Goal: Navigation & Orientation: Understand site structure

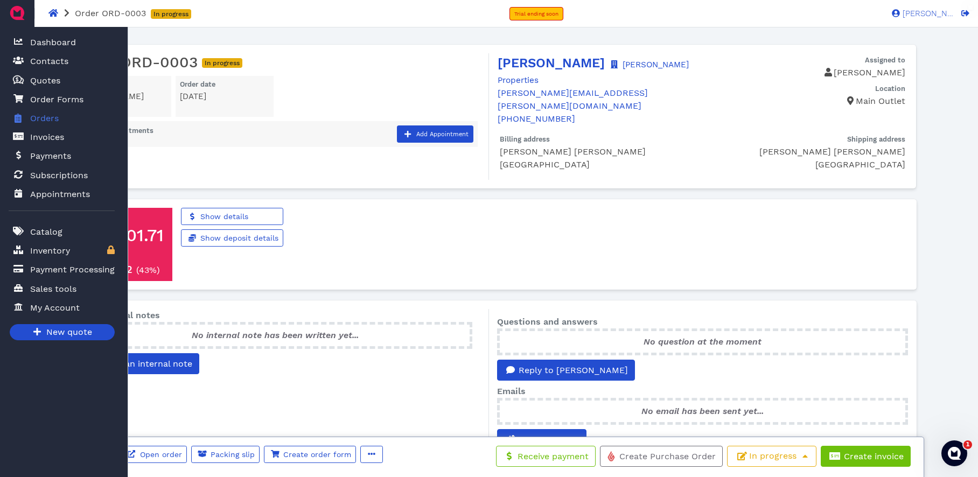
click at [45, 121] on span "Orders" at bounding box center [44, 118] width 29 height 13
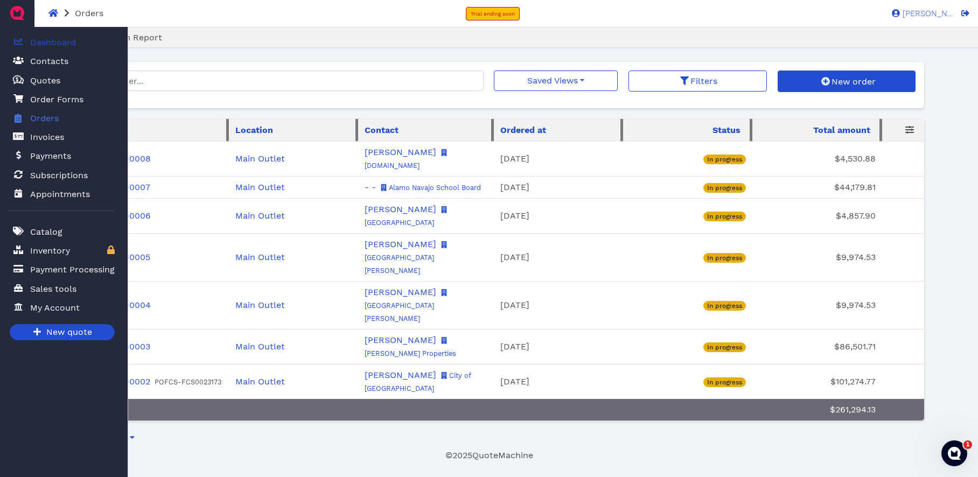
click at [58, 46] on span "Dashboard" at bounding box center [53, 42] width 46 height 13
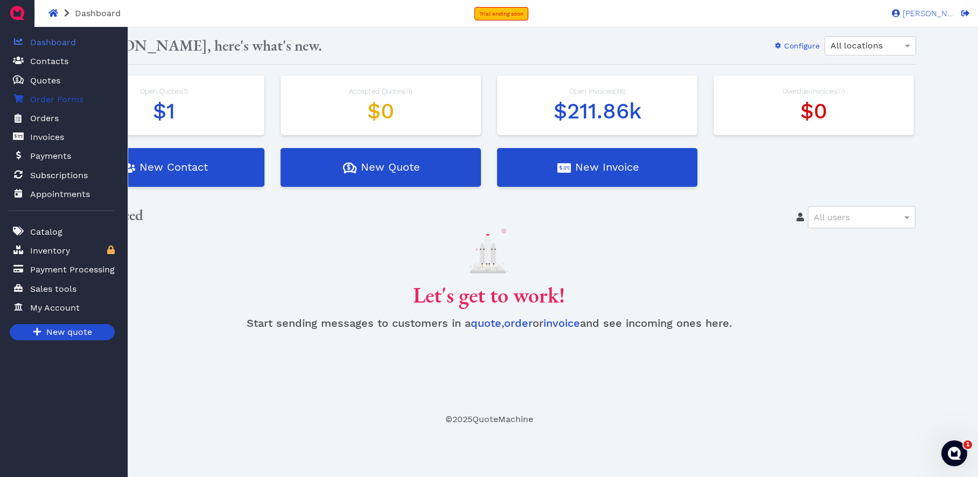
click at [60, 101] on span "Order Forms" at bounding box center [56, 99] width 53 height 13
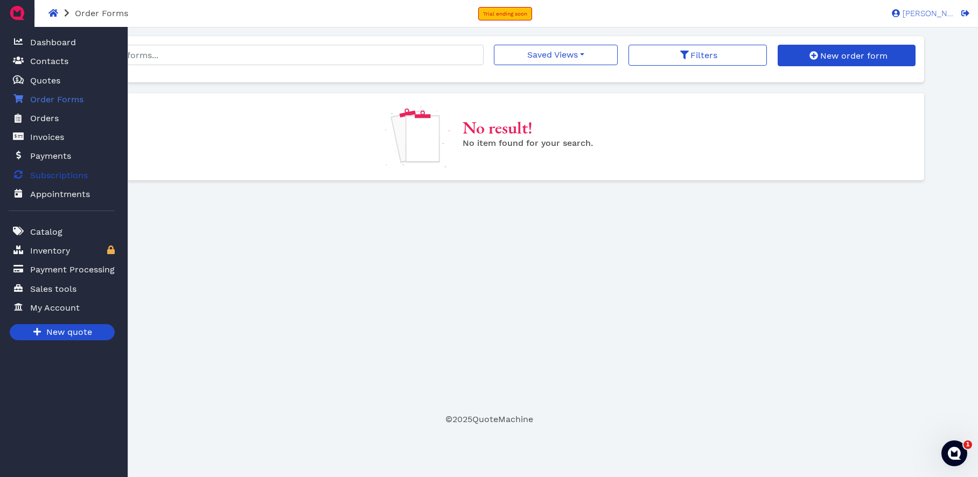
click at [72, 175] on span "Subscriptions" at bounding box center [59, 175] width 58 height 13
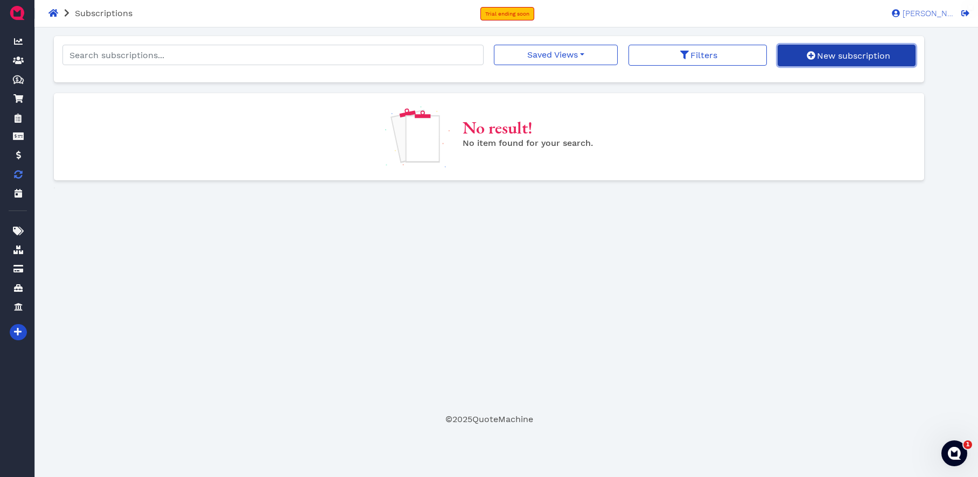
click at [829, 59] on span "New subscription" at bounding box center [853, 56] width 75 height 10
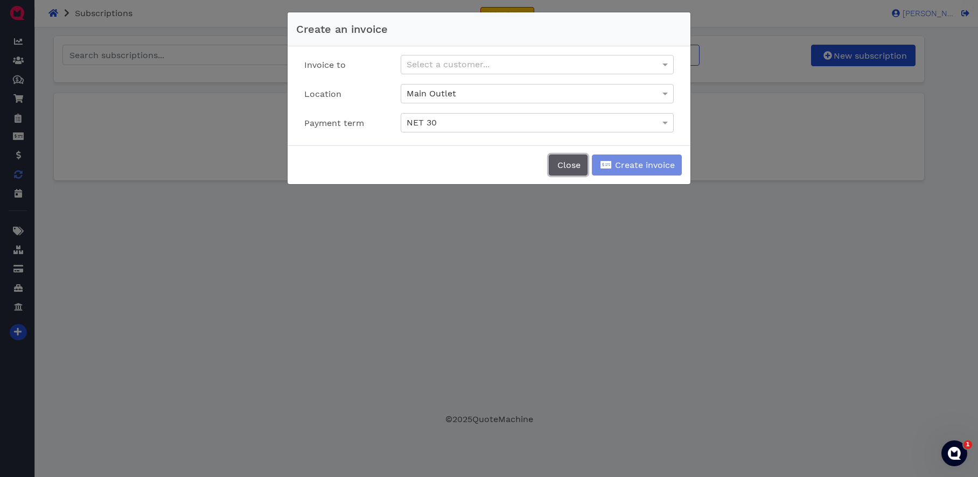
click at [565, 169] on span "Close" at bounding box center [568, 165] width 25 height 10
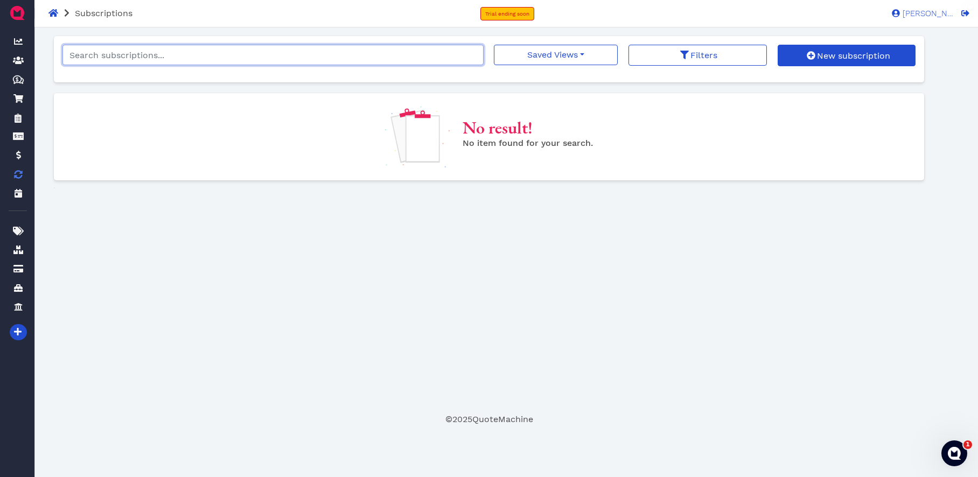
click at [252, 53] on input "search" at bounding box center [272, 55] width 421 height 20
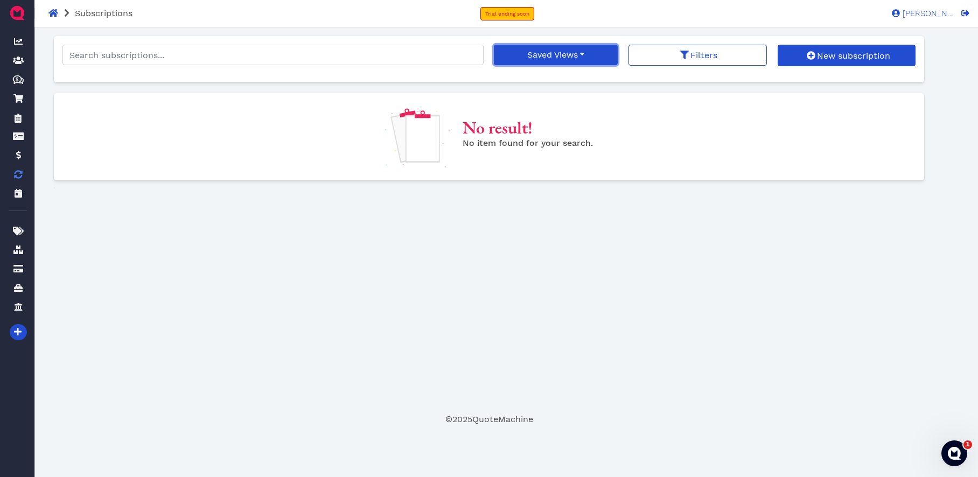
click at [586, 55] on button "Saved Views" at bounding box center [556, 55] width 124 height 20
click at [566, 173] on div "No result! No item found for your search." at bounding box center [489, 136] width 887 height 87
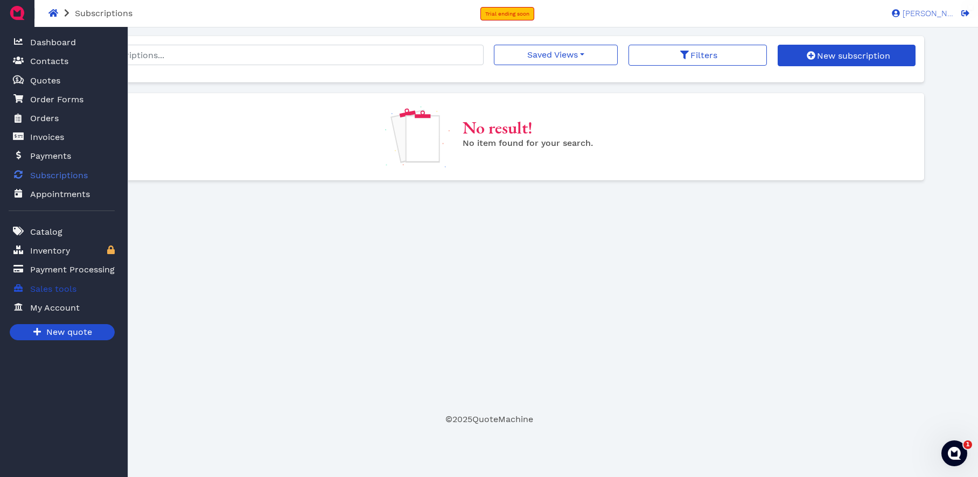
click at [62, 293] on span "Sales tools" at bounding box center [53, 289] width 46 height 13
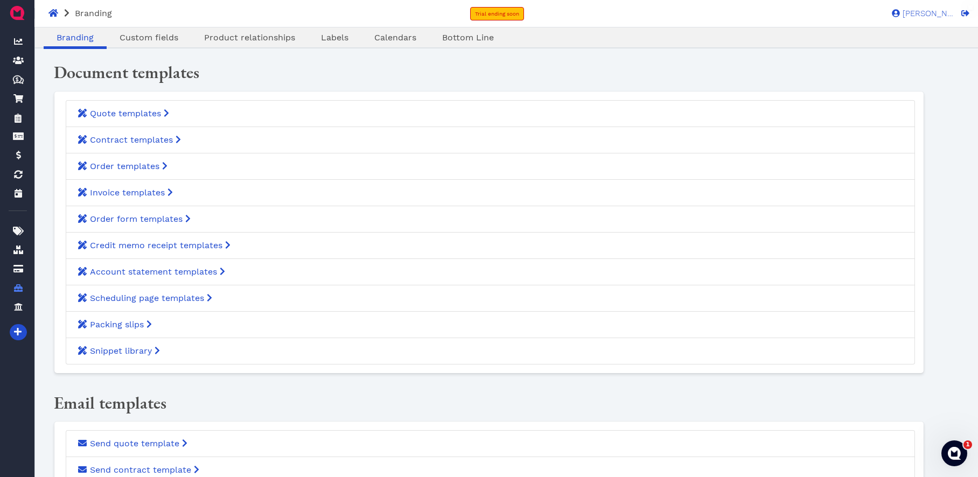
scroll to position [2, 0]
click at [461, 39] on span "Bottom Line" at bounding box center [468, 37] width 52 height 10
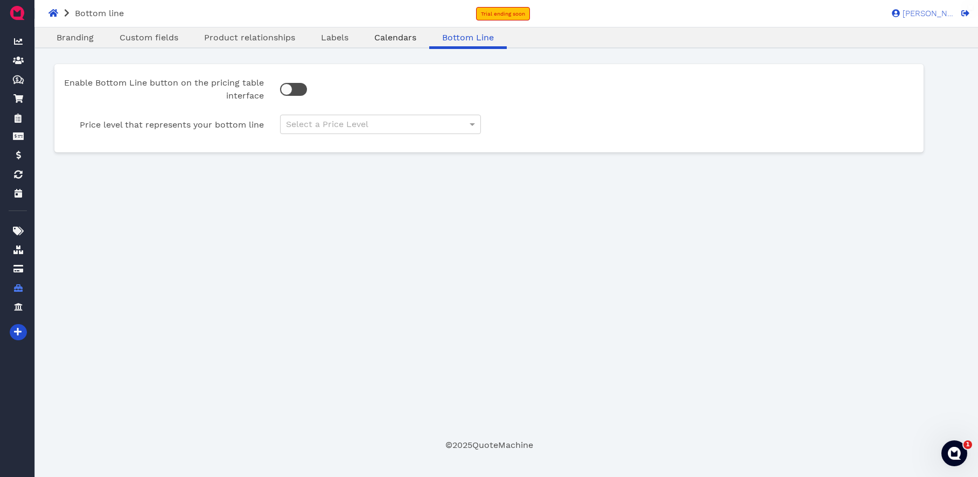
click at [400, 36] on span "Calendars" at bounding box center [395, 37] width 42 height 10
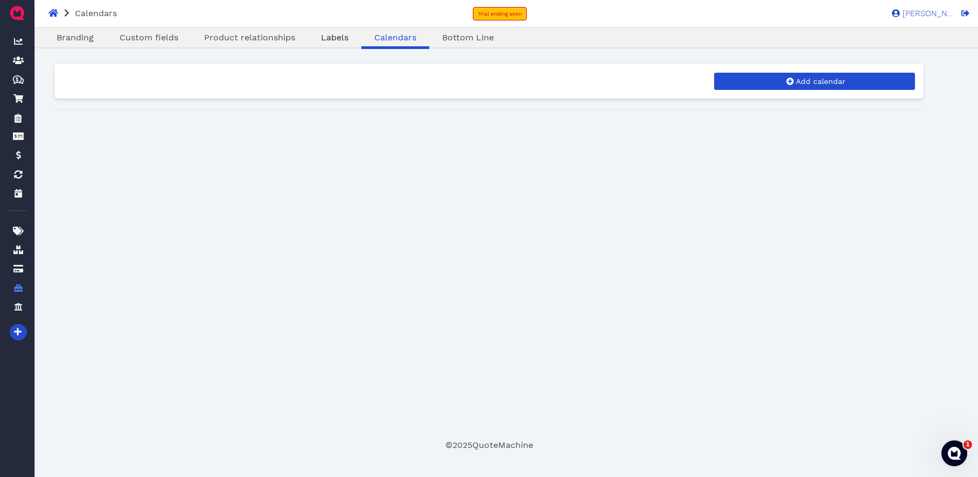
click at [331, 37] on span "Labels" at bounding box center [334, 37] width 27 height 10
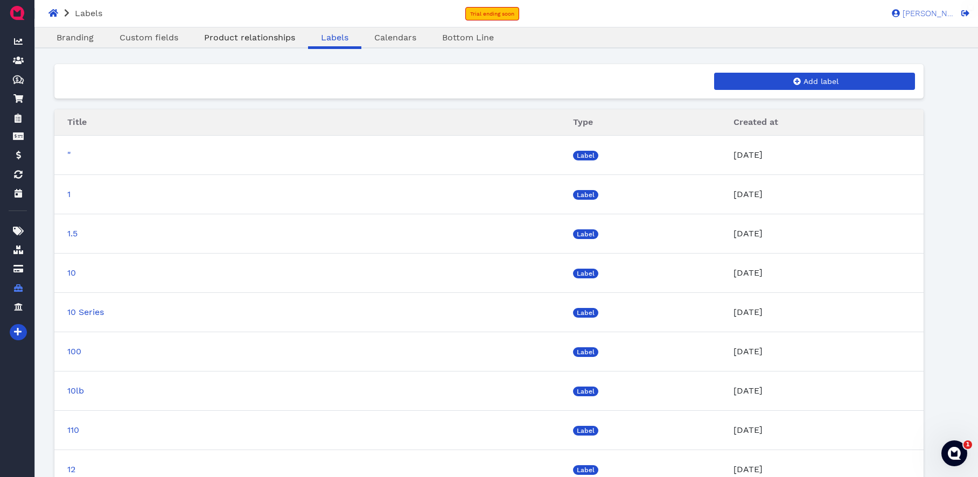
click at [266, 37] on span "Product relationships" at bounding box center [249, 37] width 91 height 10
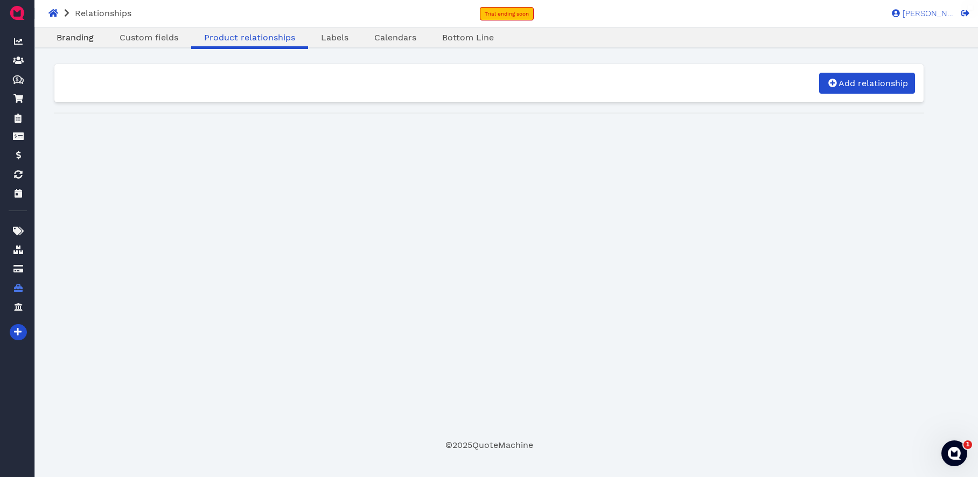
click at [75, 41] on span "Branding" at bounding box center [75, 37] width 37 height 10
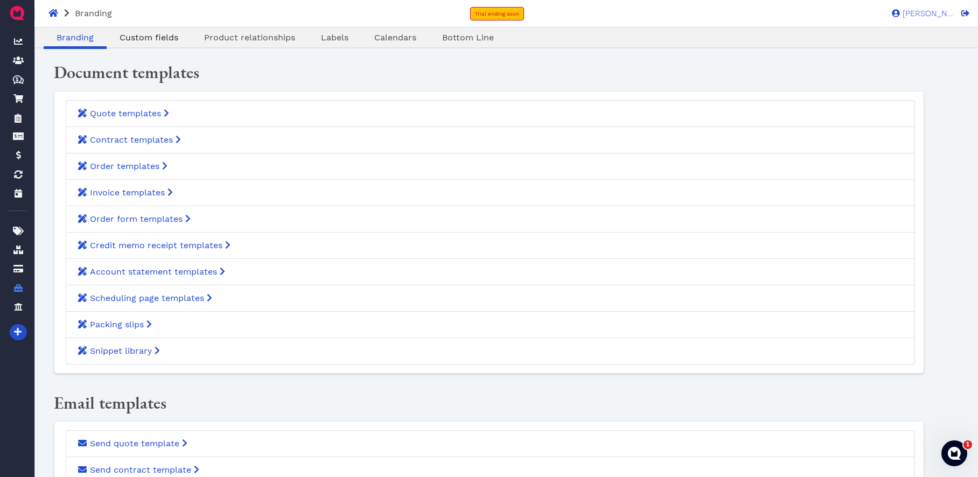
click at [165, 42] on span "Custom fields" at bounding box center [149, 37] width 59 height 10
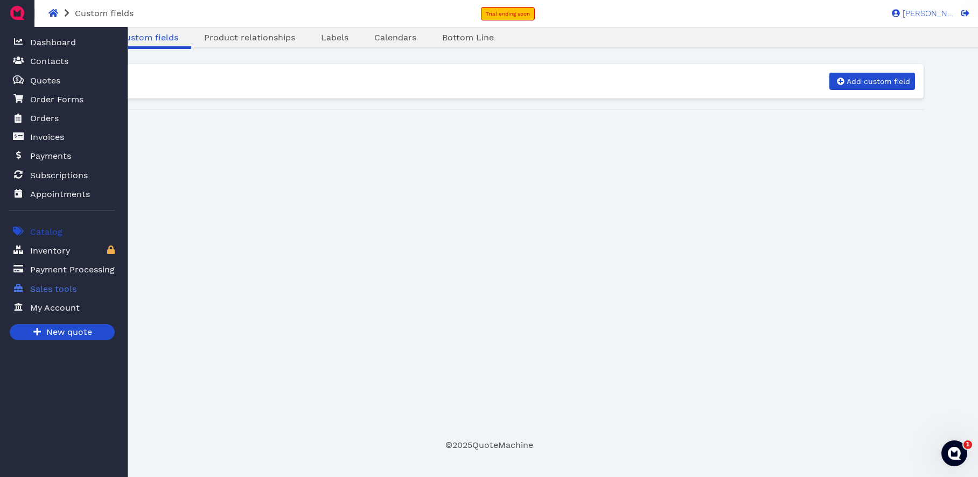
click at [54, 233] on span "Catalog" at bounding box center [46, 232] width 32 height 13
